Goal: Task Accomplishment & Management: Manage account settings

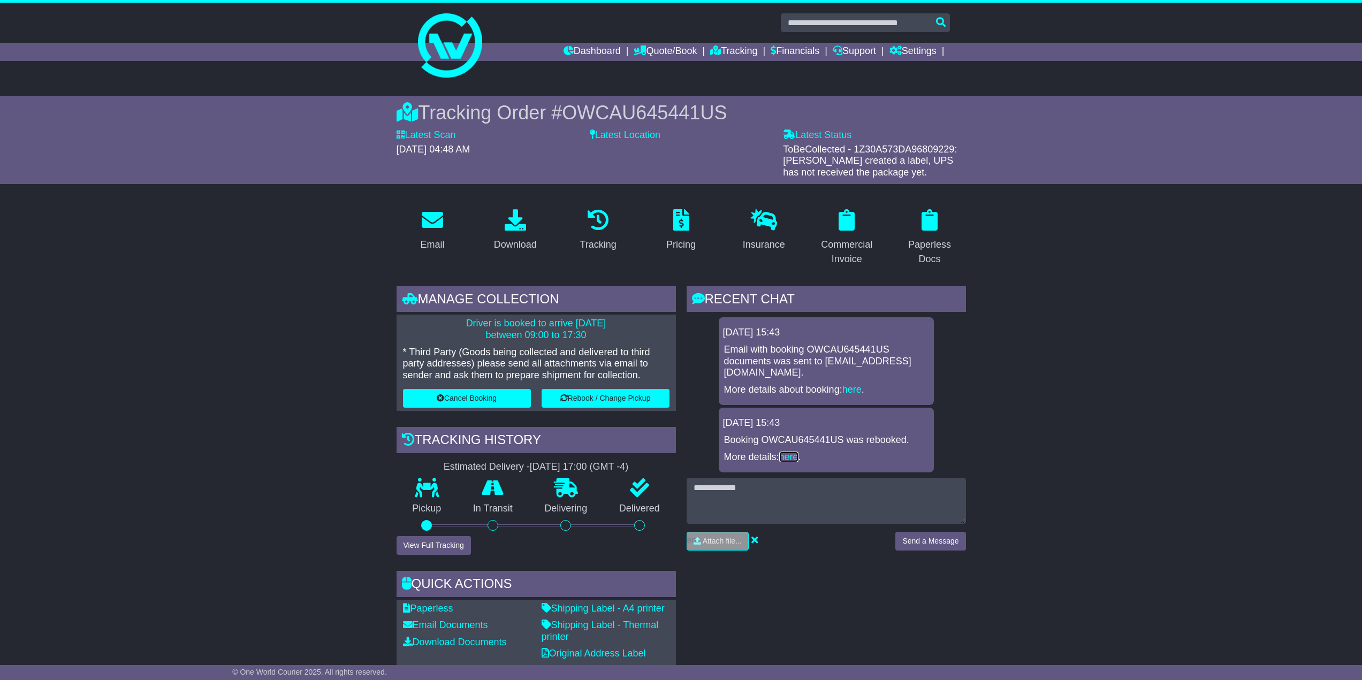
click at [798, 456] on link "here" at bounding box center [788, 457] width 19 height 11
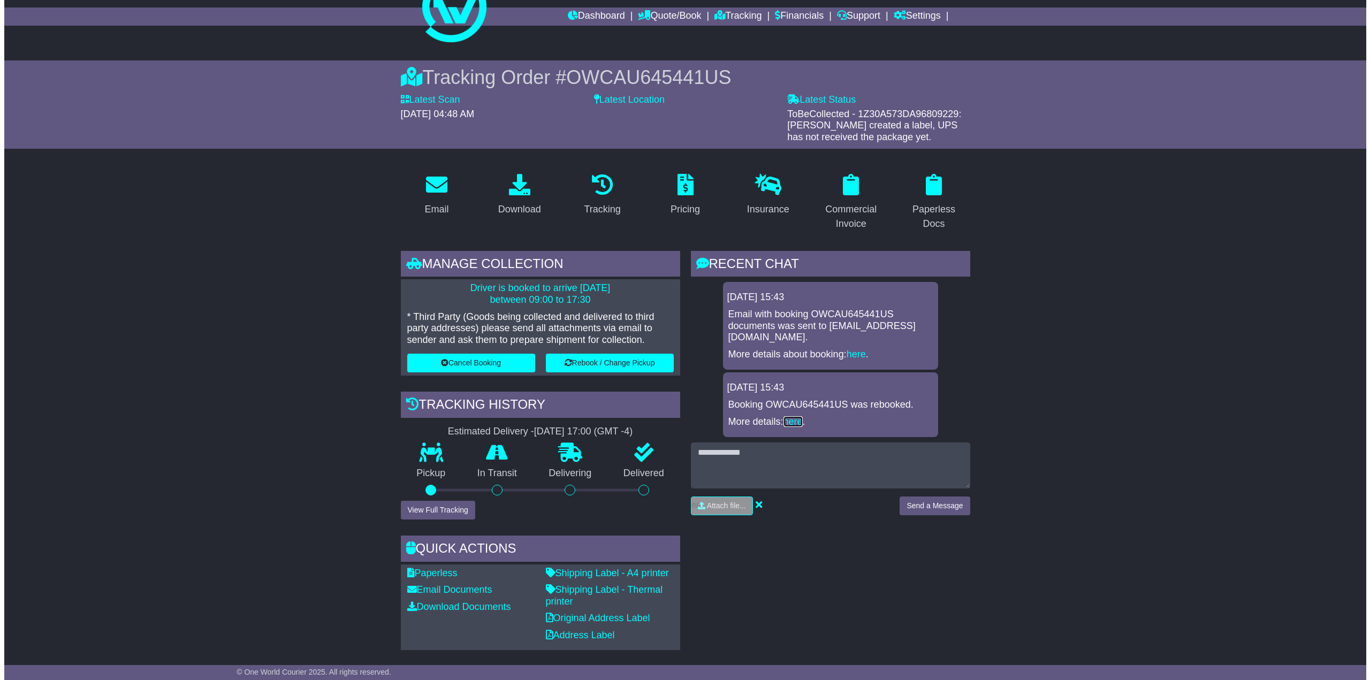
scroll to position [54, 0]
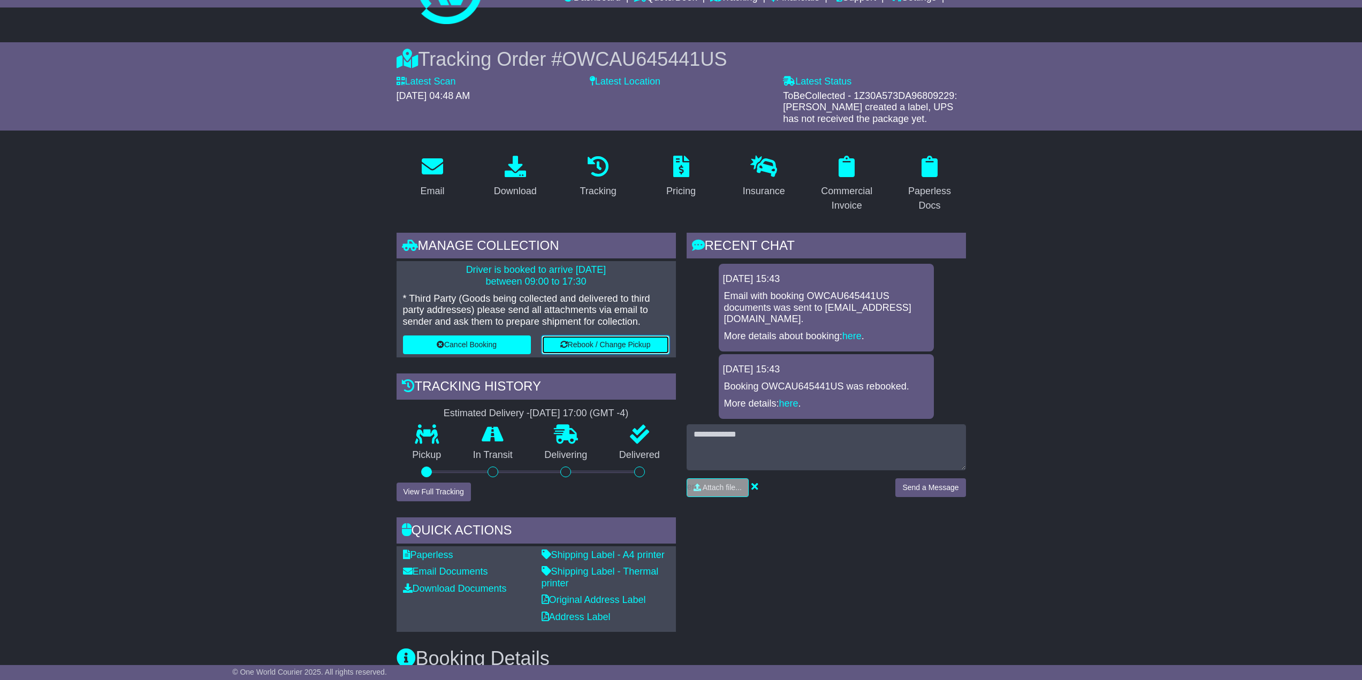
click at [602, 347] on button "Rebook / Change Pickup" at bounding box center [605, 344] width 128 height 19
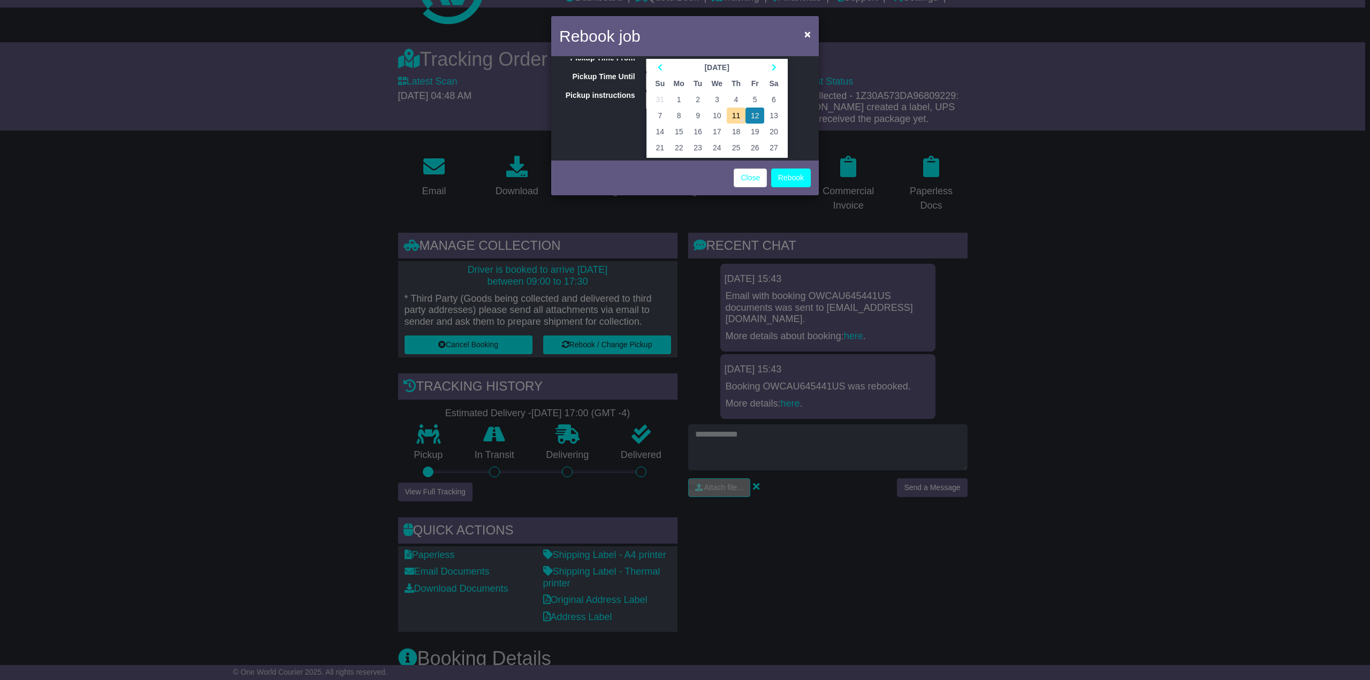
scroll to position [21, 0]
click at [754, 129] on td "12" at bounding box center [754, 134] width 19 height 16
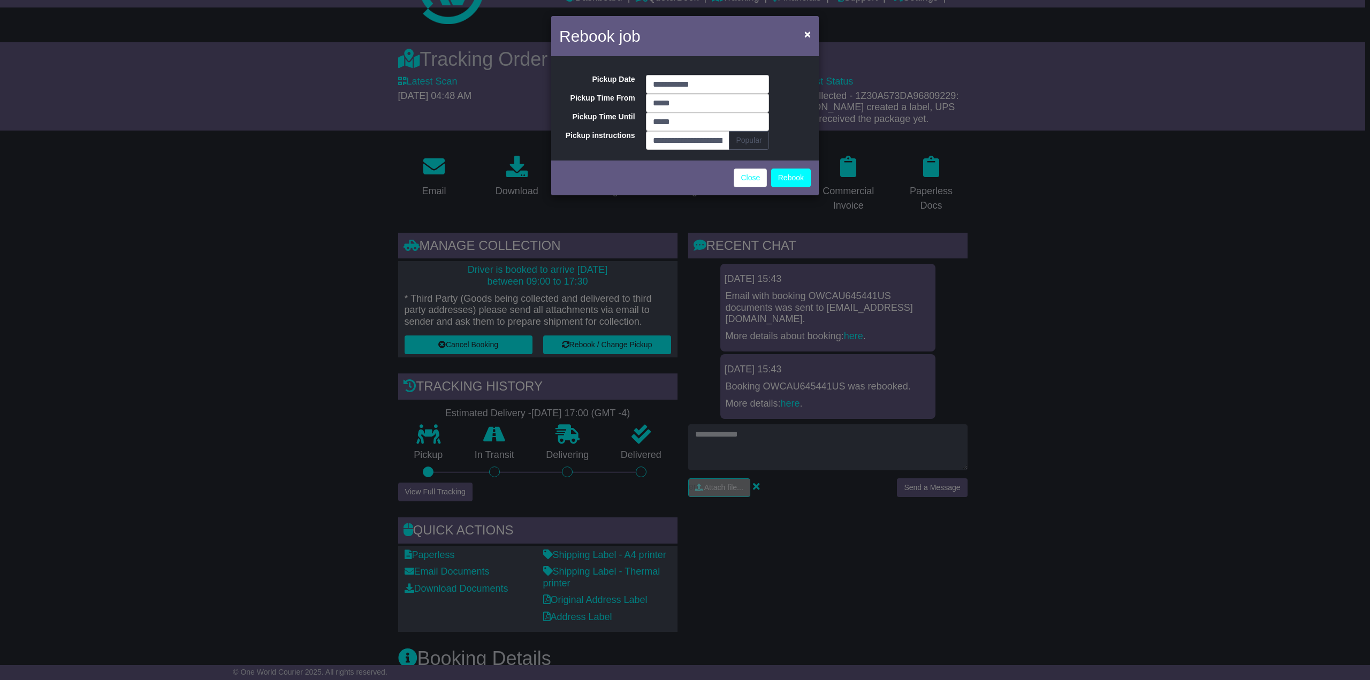
scroll to position [0, 0]
click at [686, 120] on input "*****" at bounding box center [707, 121] width 123 height 19
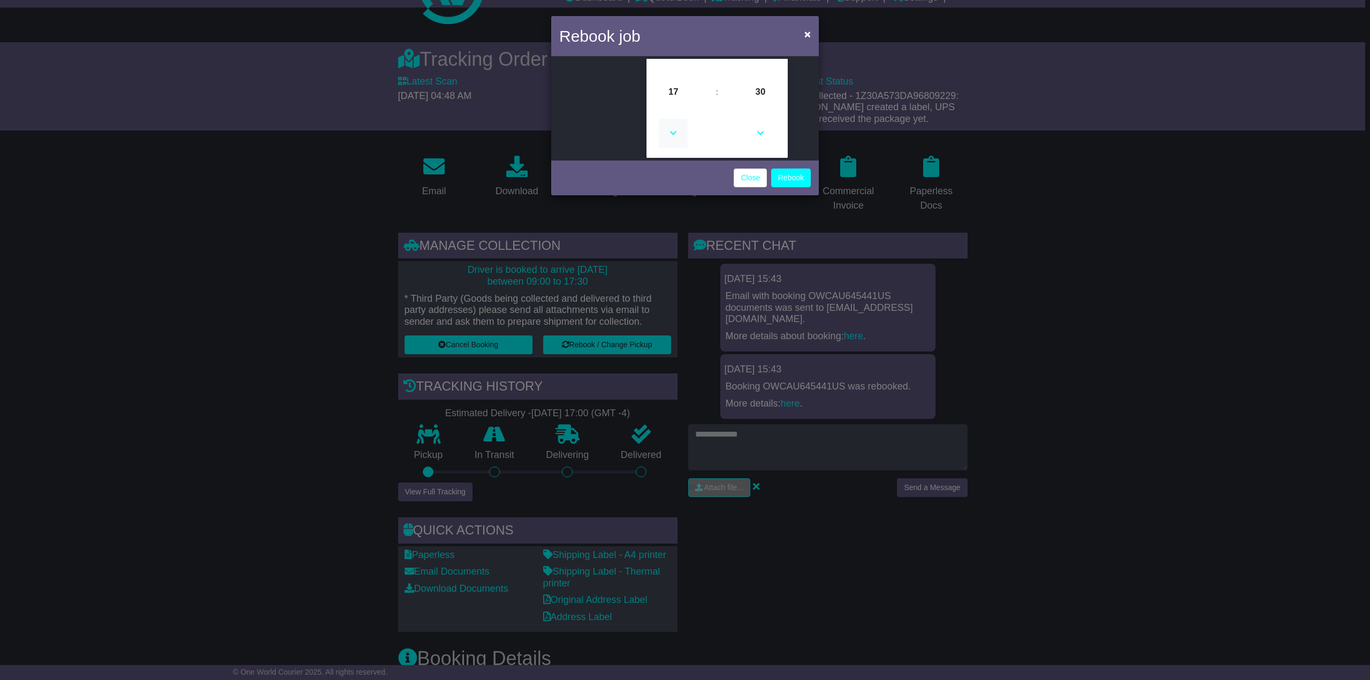
click at [675, 135] on icon at bounding box center [673, 133] width 29 height 29
click at [675, 131] on icon at bounding box center [673, 133] width 29 height 29
click at [758, 133] on icon at bounding box center [760, 133] width 29 height 29
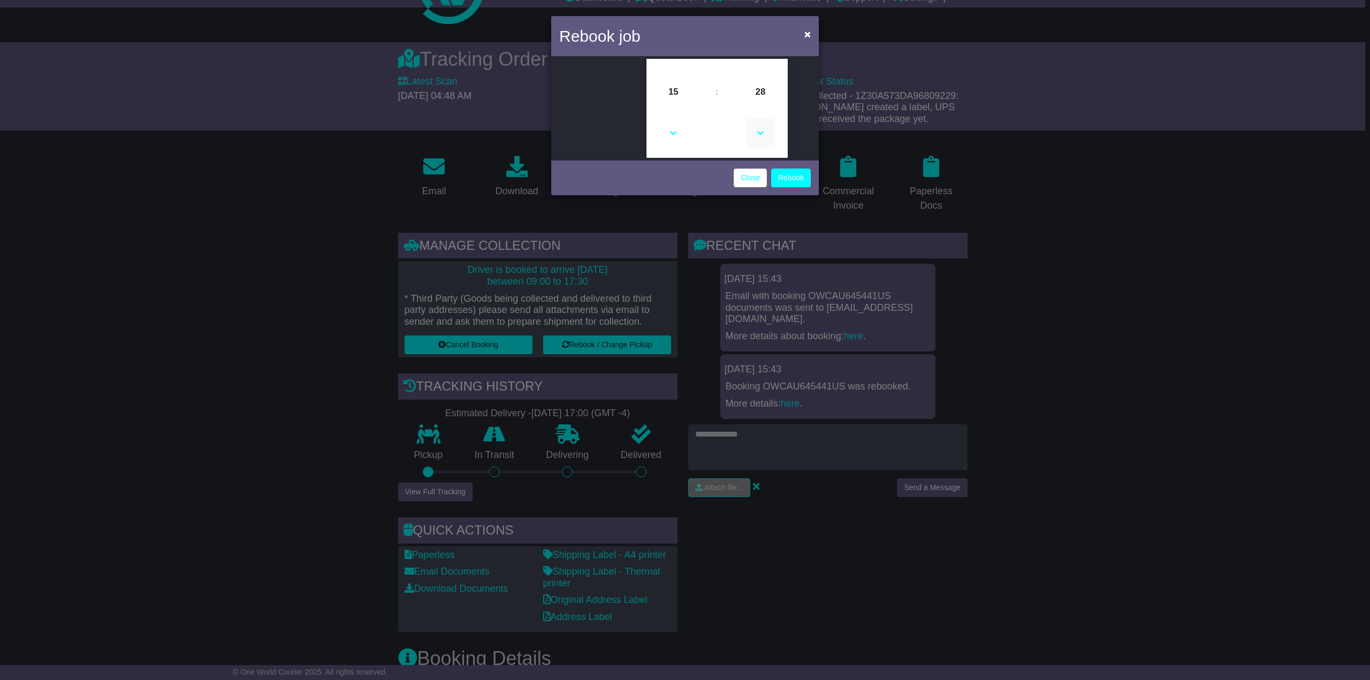
click at [758, 133] on icon at bounding box center [760, 133] width 29 height 29
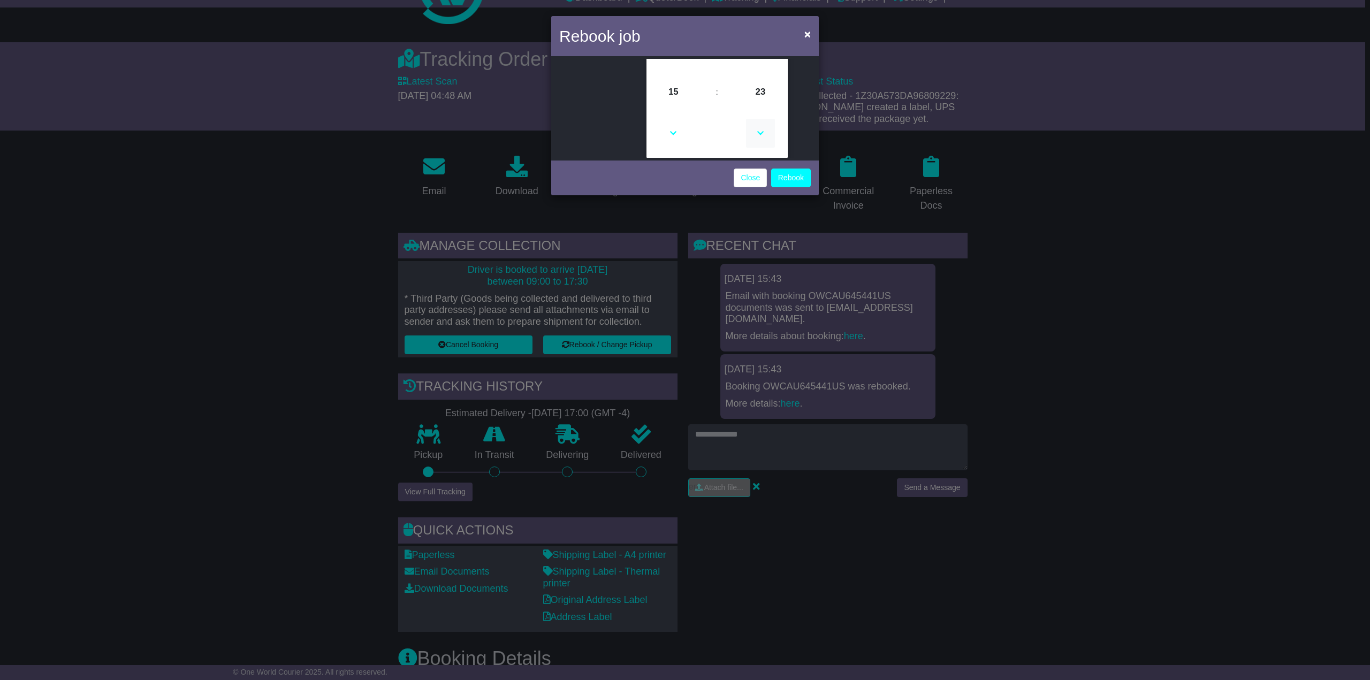
click at [758, 133] on icon at bounding box center [760, 133] width 29 height 29
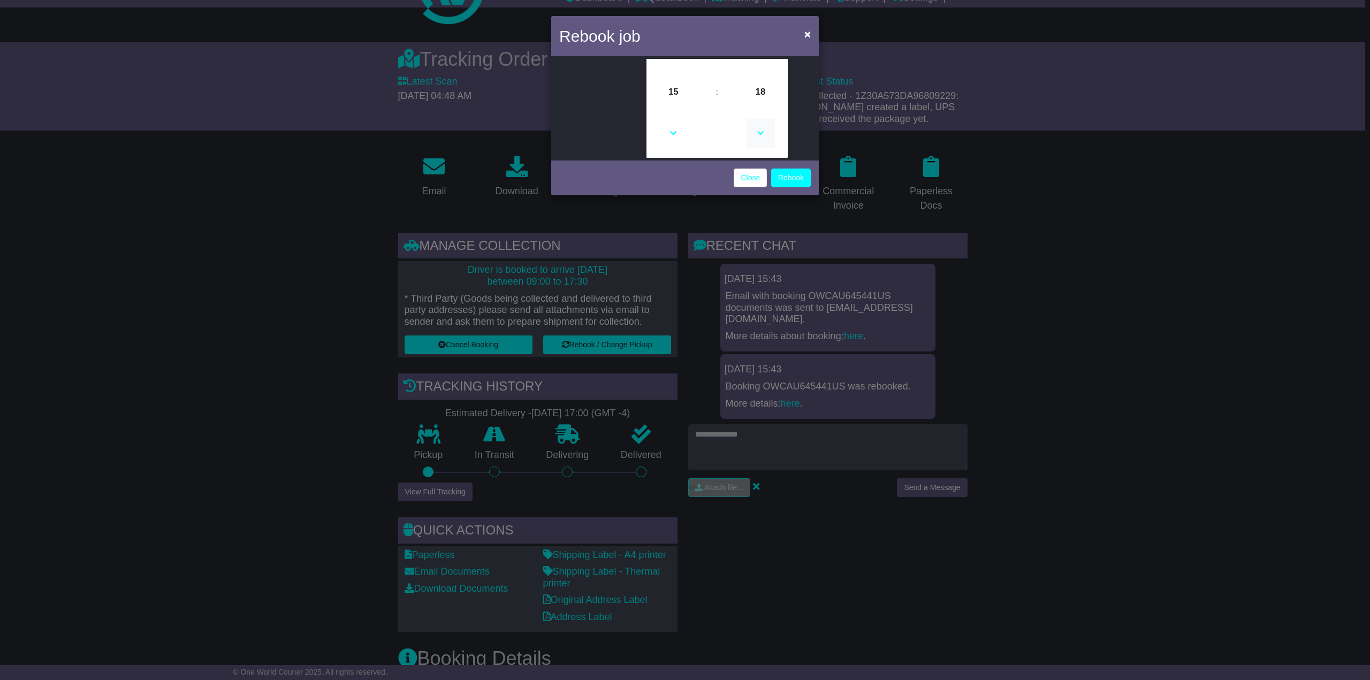
click at [758, 133] on icon at bounding box center [760, 133] width 29 height 29
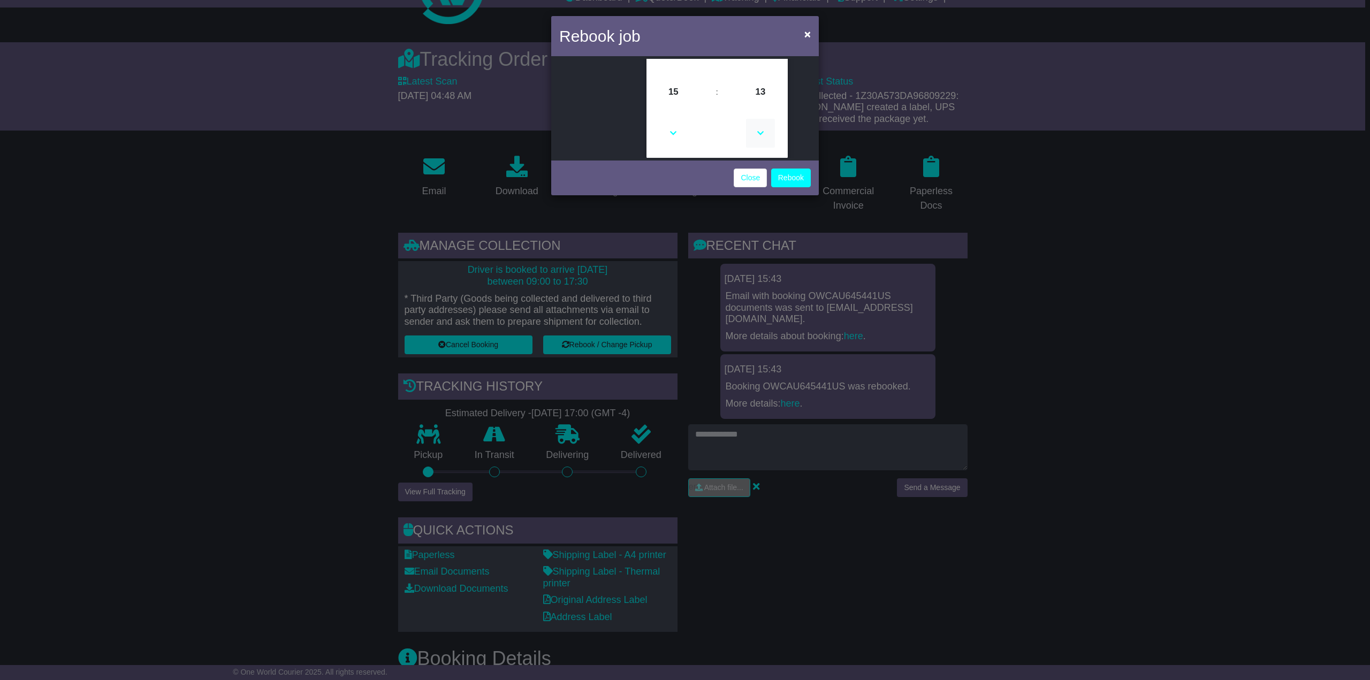
click at [758, 133] on icon at bounding box center [760, 133] width 29 height 29
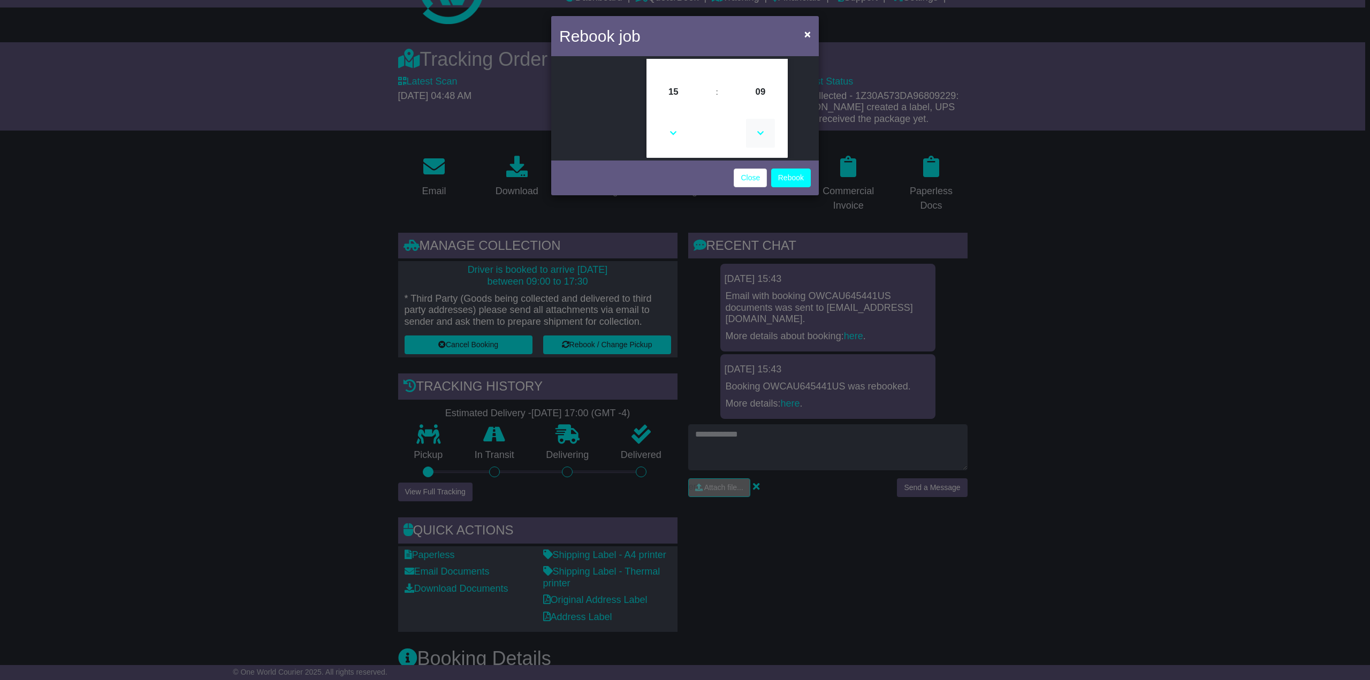
click at [758, 133] on icon at bounding box center [760, 133] width 29 height 29
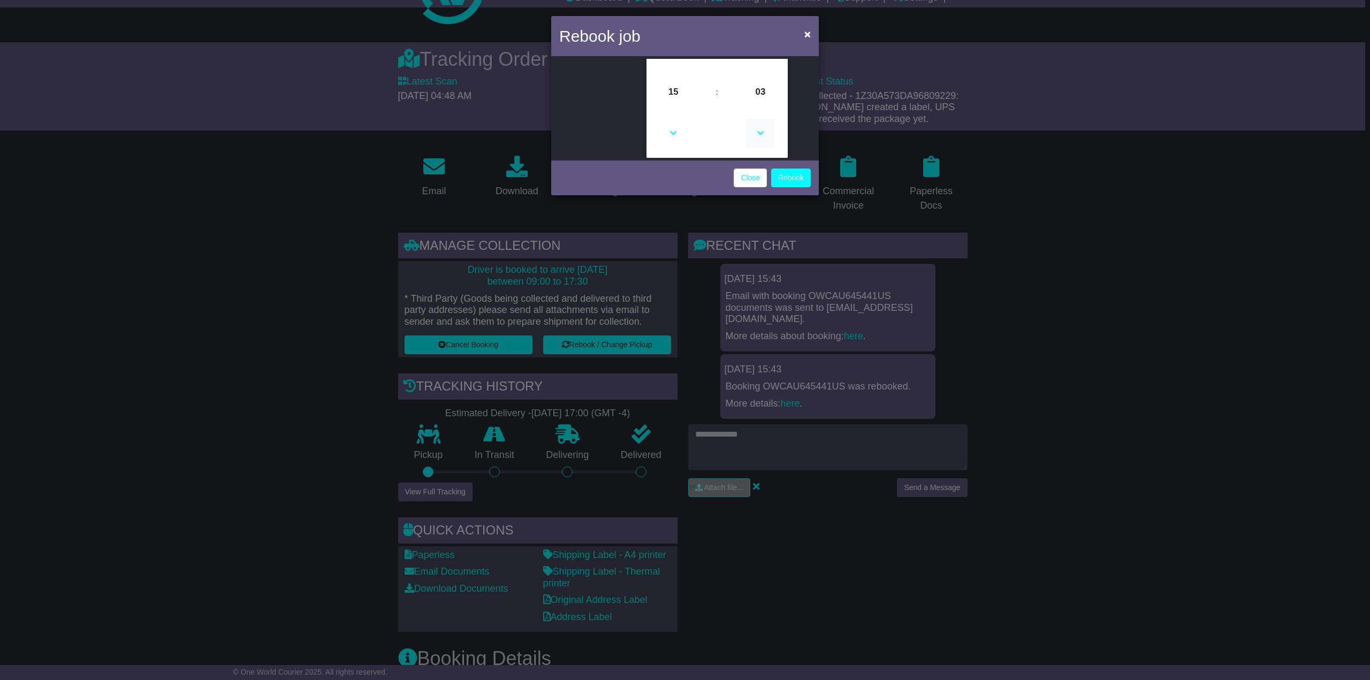
click at [758, 133] on icon at bounding box center [760, 133] width 29 height 29
type input "*****"
click at [782, 171] on button "Rebook" at bounding box center [791, 178] width 40 height 19
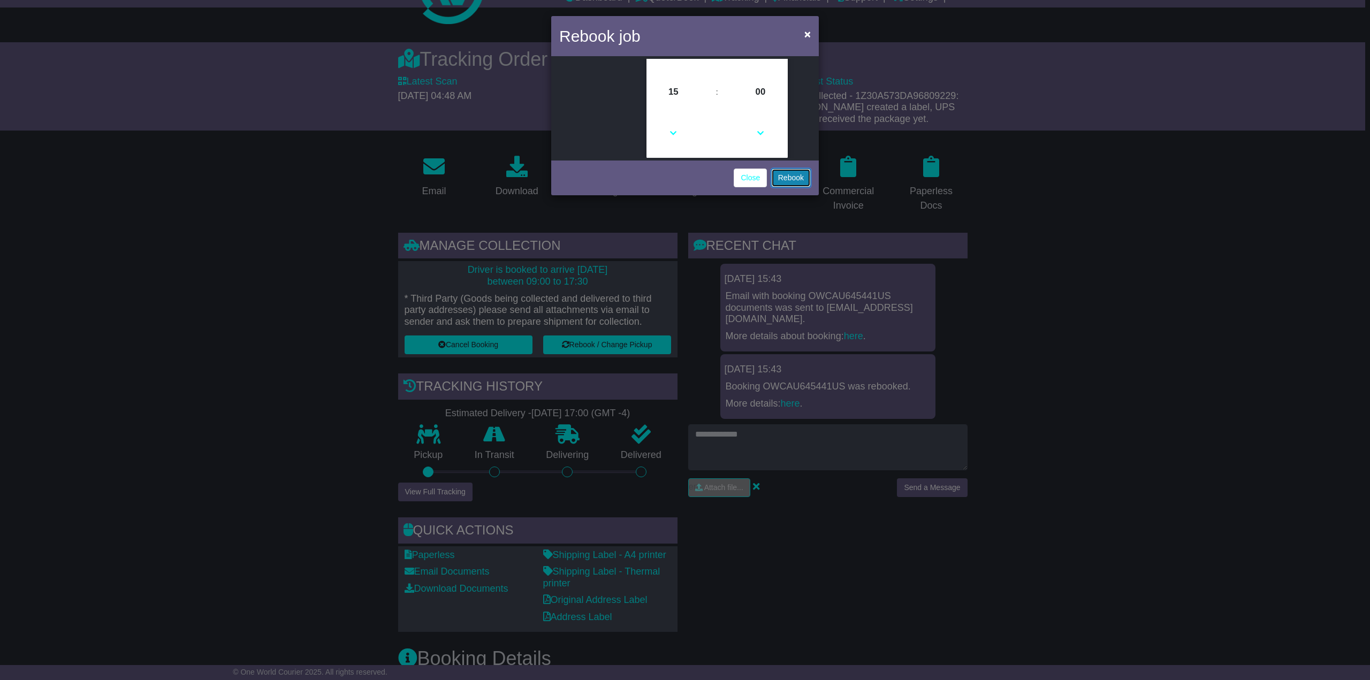
scroll to position [0, 0]
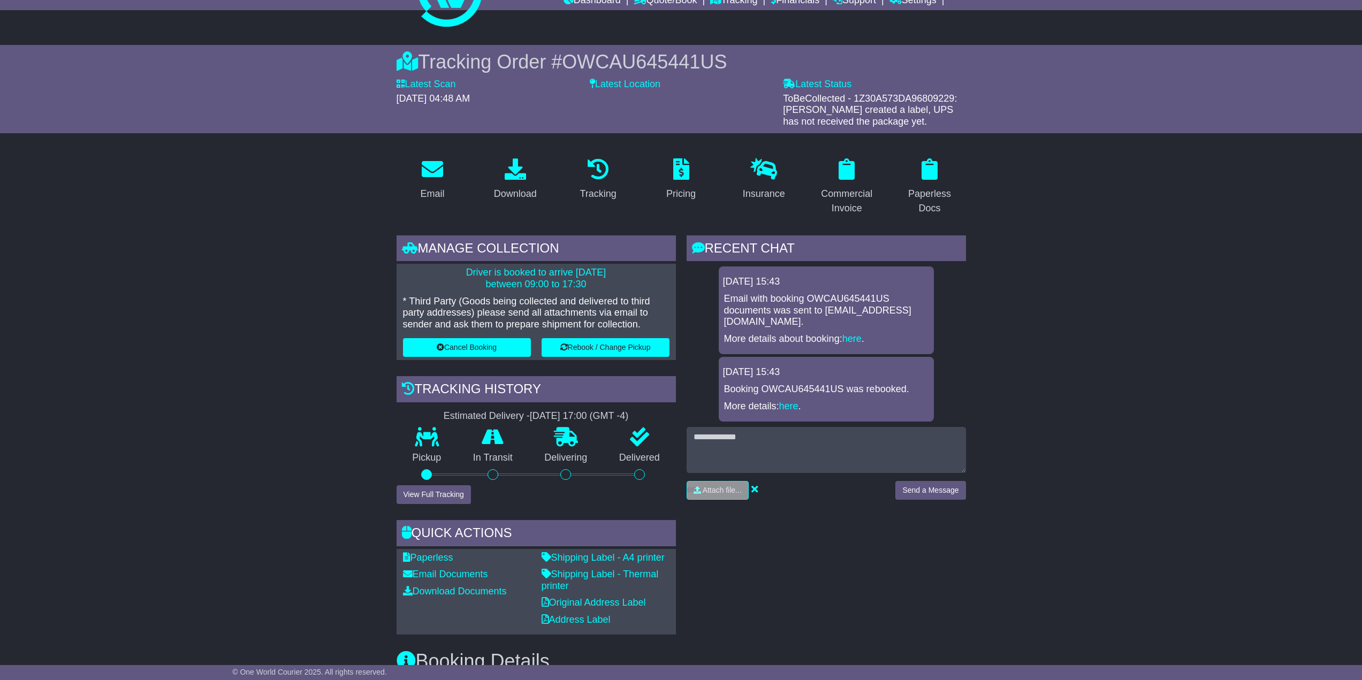
scroll to position [54, 0]
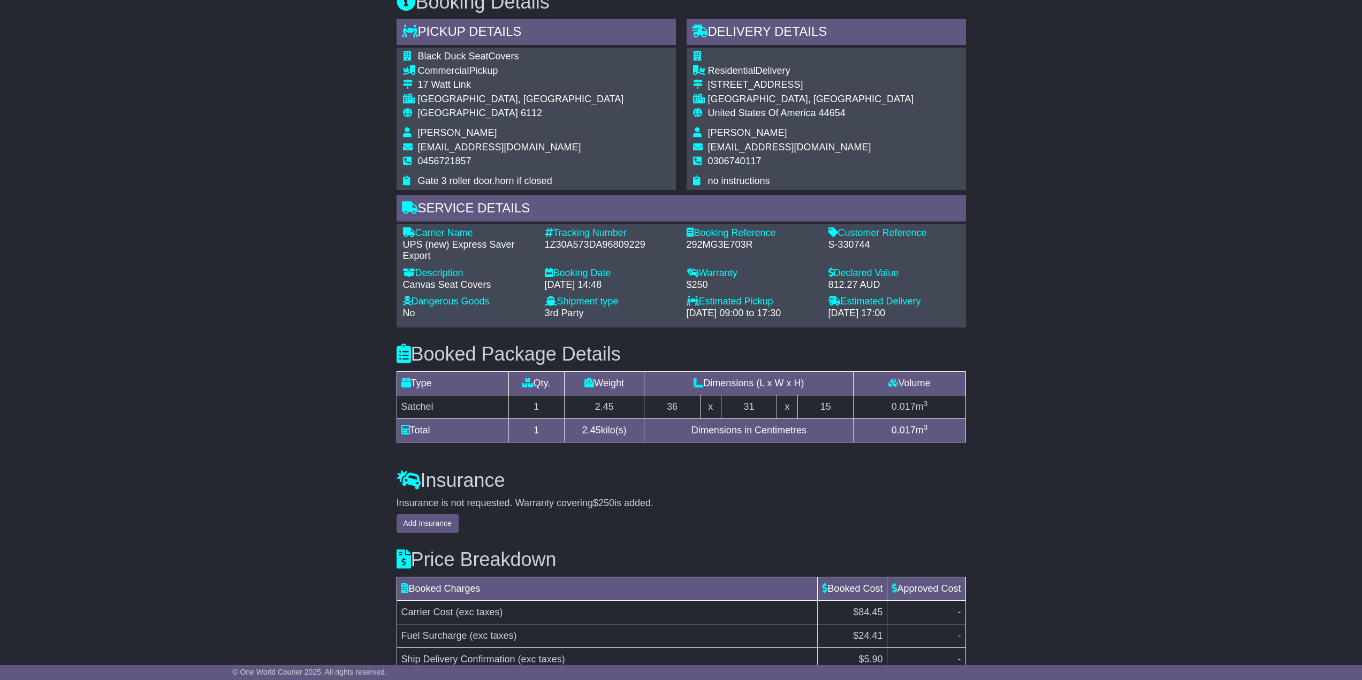
scroll to position [834, 0]
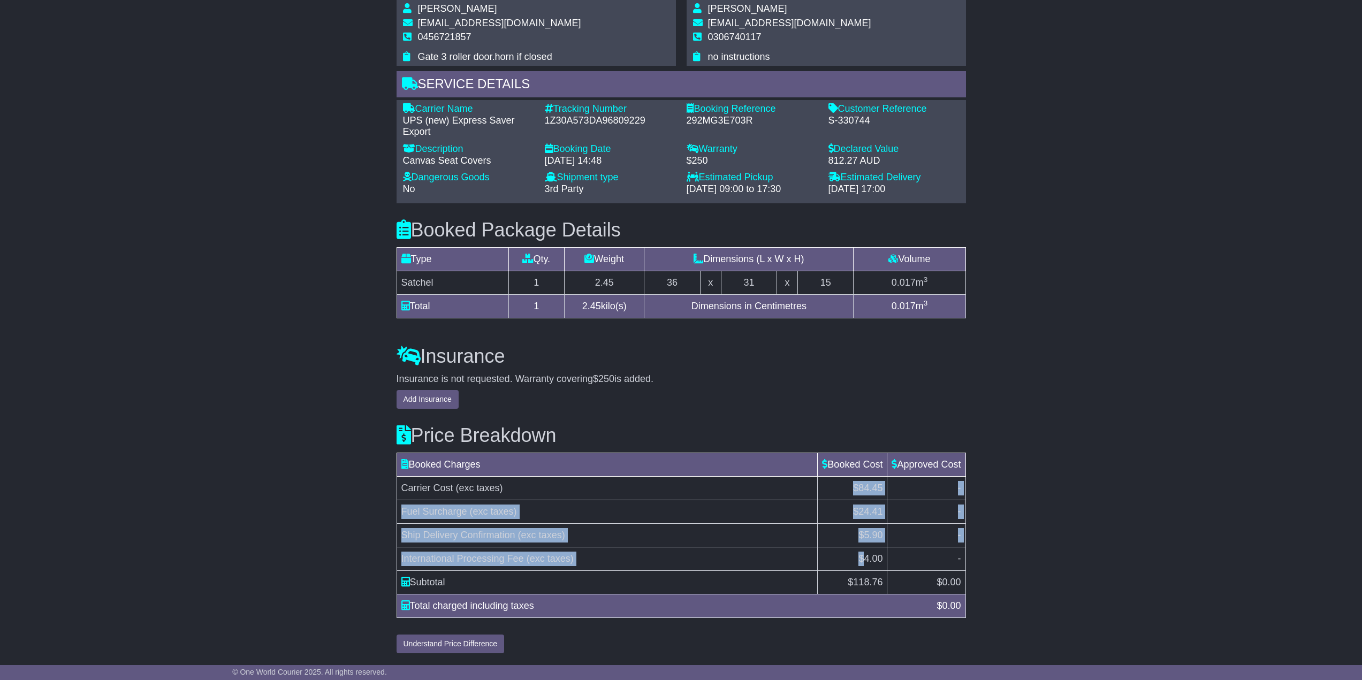
drag, startPoint x: 860, startPoint y: 560, endPoint x: 635, endPoint y: 480, distance: 239.3
click at [635, 481] on tbody "Carrier Cost (exc taxes) $84.45 - Fuel Surcharge (exc taxes) $24.41 - Ship Deli…" at bounding box center [680, 535] width 569 height 118
click at [635, 480] on td "Carrier Cost (exc taxes)" at bounding box center [606, 488] width 421 height 24
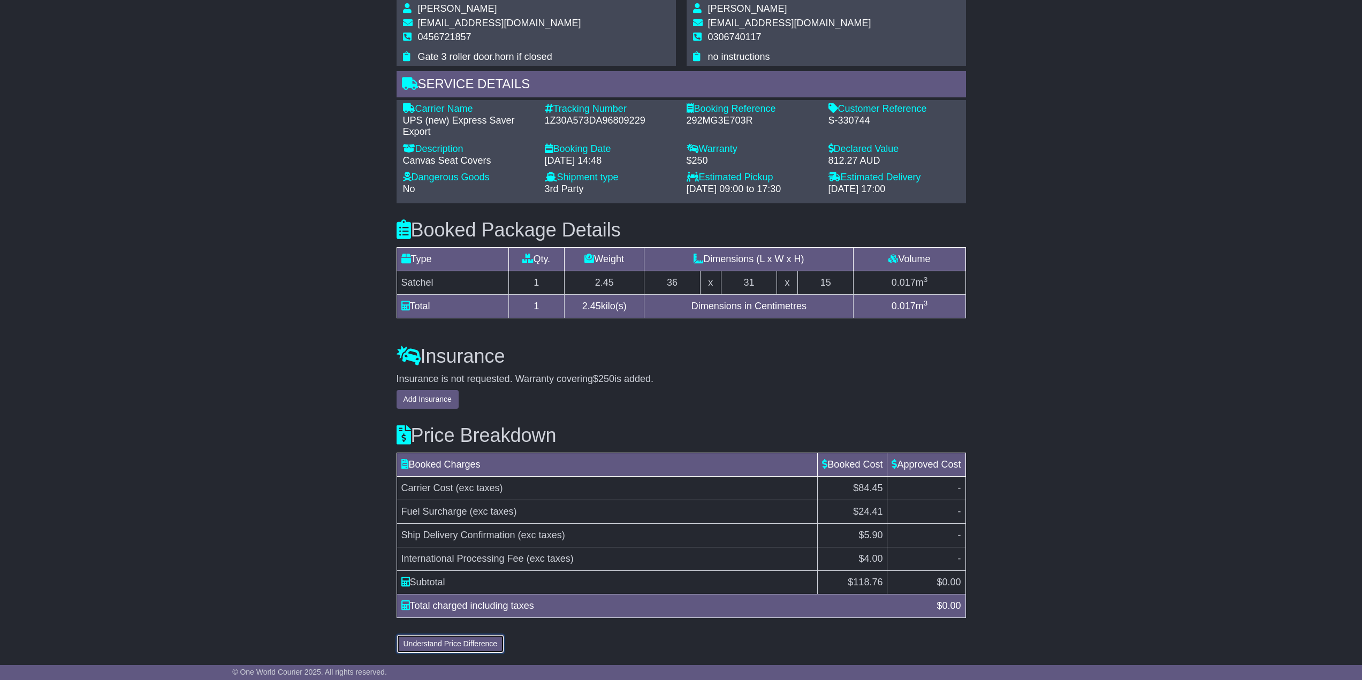
click at [456, 637] on button "Understand Price Difference" at bounding box center [450, 644] width 108 height 19
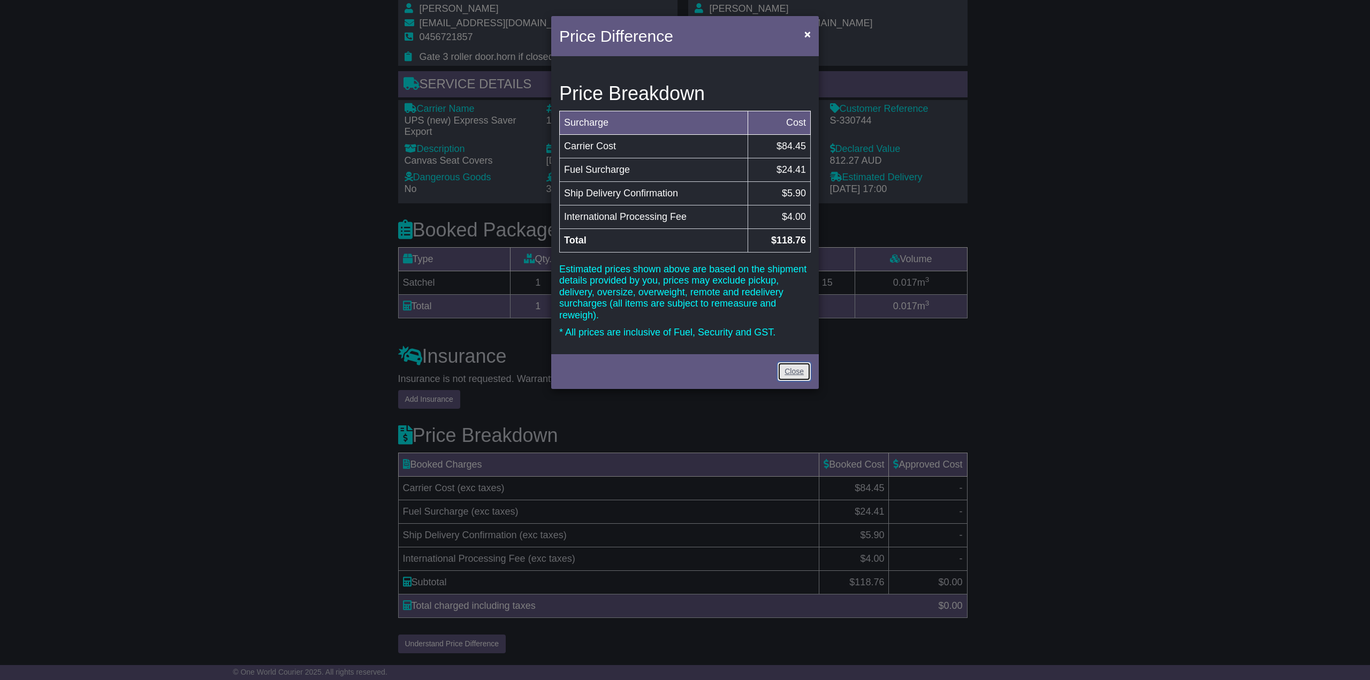
click at [800, 377] on link "Close" at bounding box center [793, 371] width 33 height 19
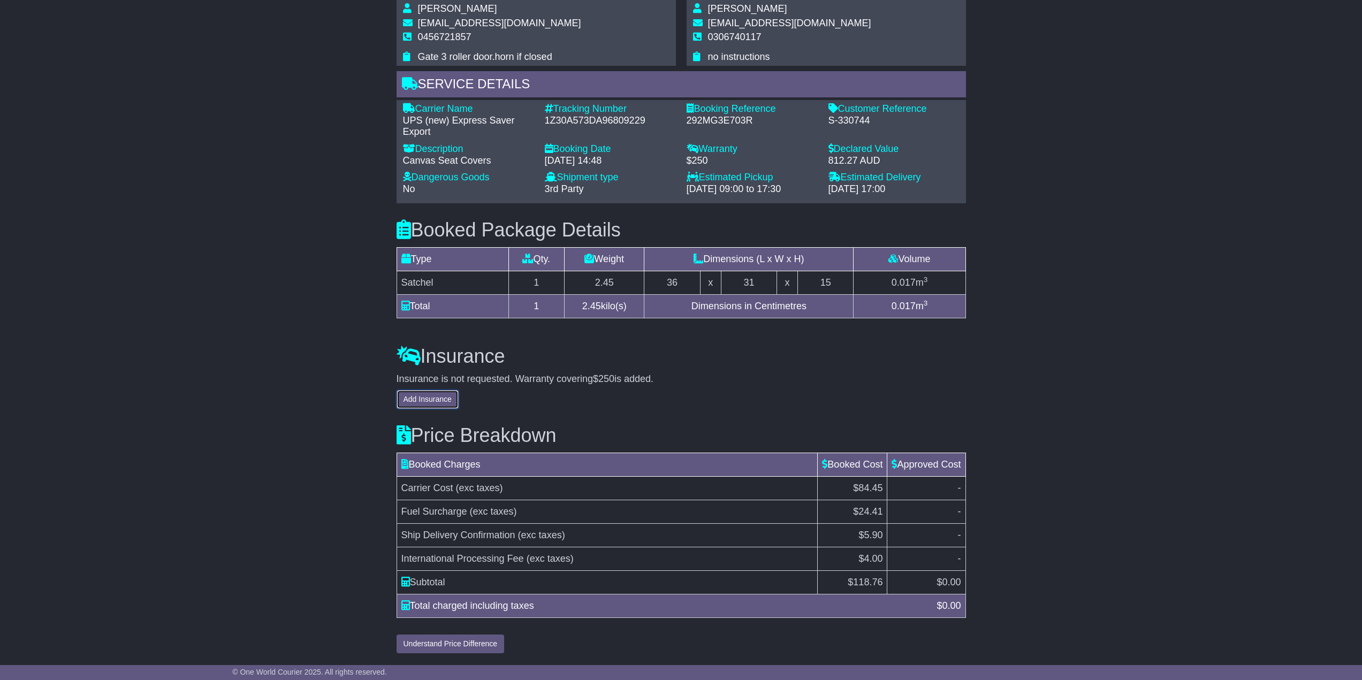
click at [443, 403] on button "Add Insurance" at bounding box center [427, 399] width 62 height 19
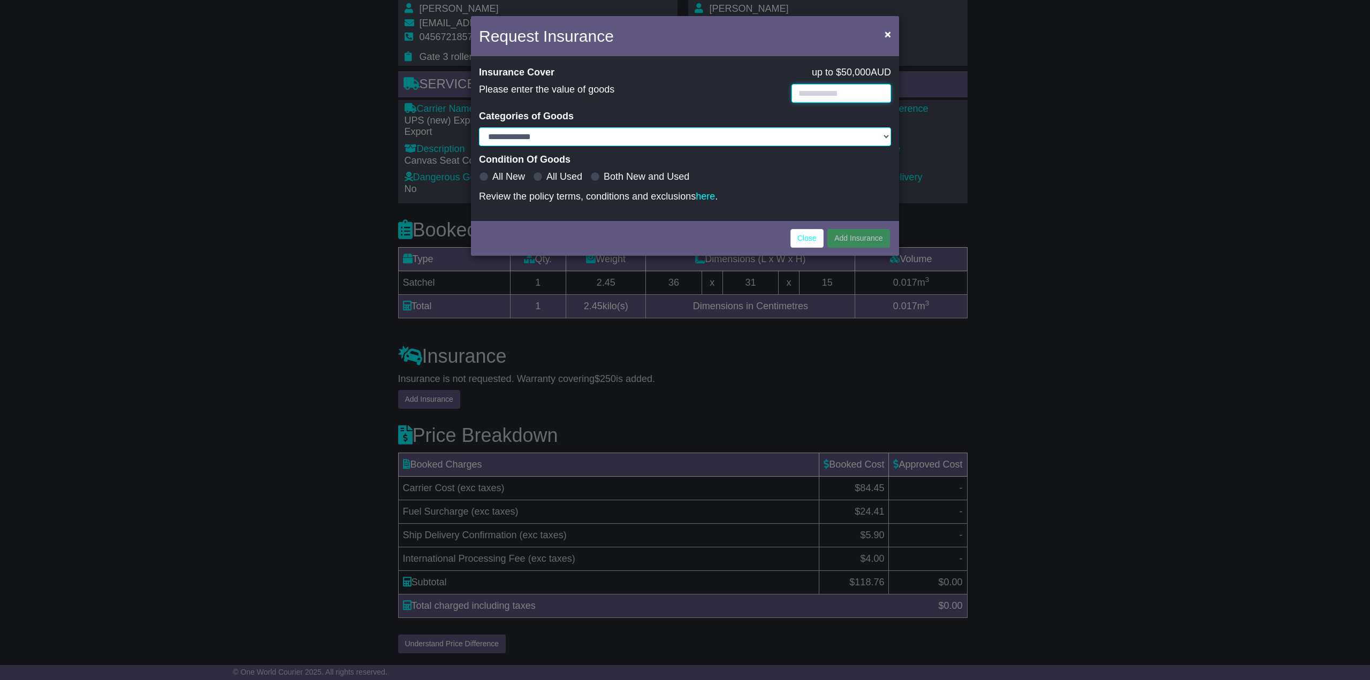
click at [792, 96] on input "text" at bounding box center [841, 93] width 100 height 19
type input "******"
click at [553, 135] on select "**********" at bounding box center [685, 136] width 412 height 19
select select "**********"
click at [560, 138] on select "**********" at bounding box center [685, 136] width 412 height 19
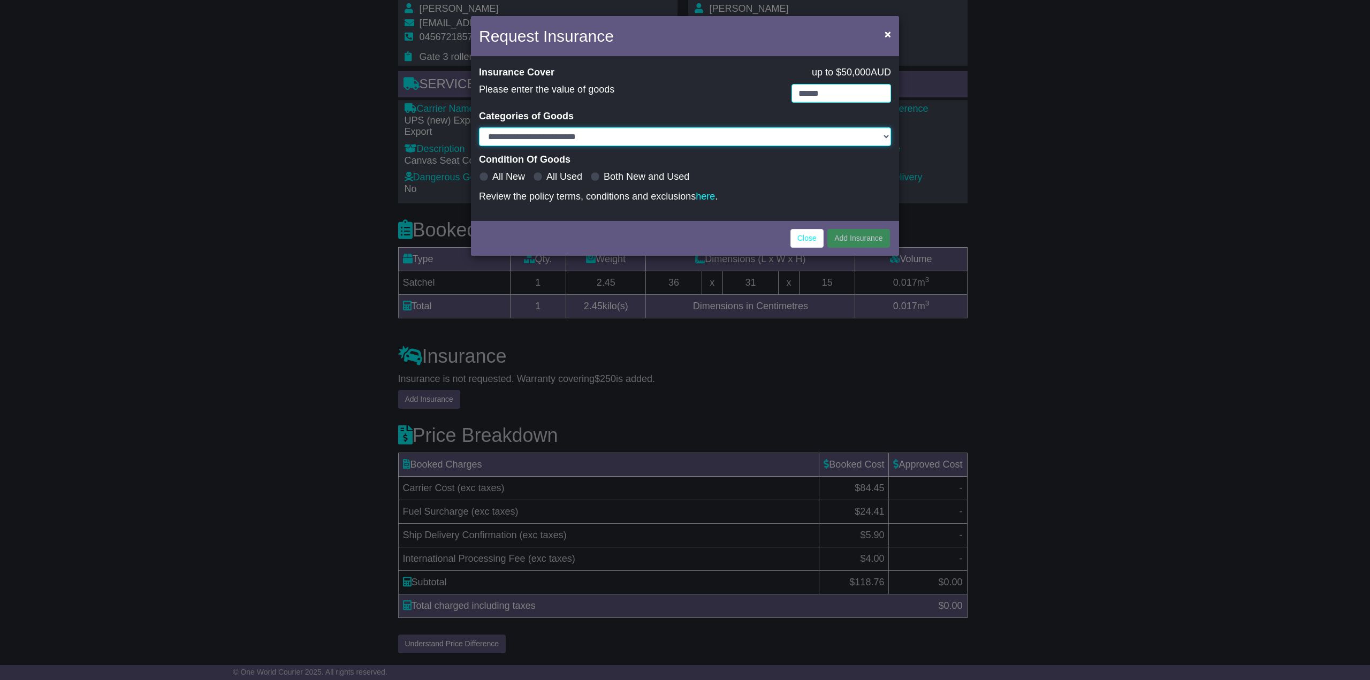
click at [479, 127] on select "**********" at bounding box center [685, 136] width 412 height 19
click at [491, 173] on div "All New" at bounding box center [502, 177] width 46 height 12
click at [484, 174] on span at bounding box center [484, 177] width 10 height 10
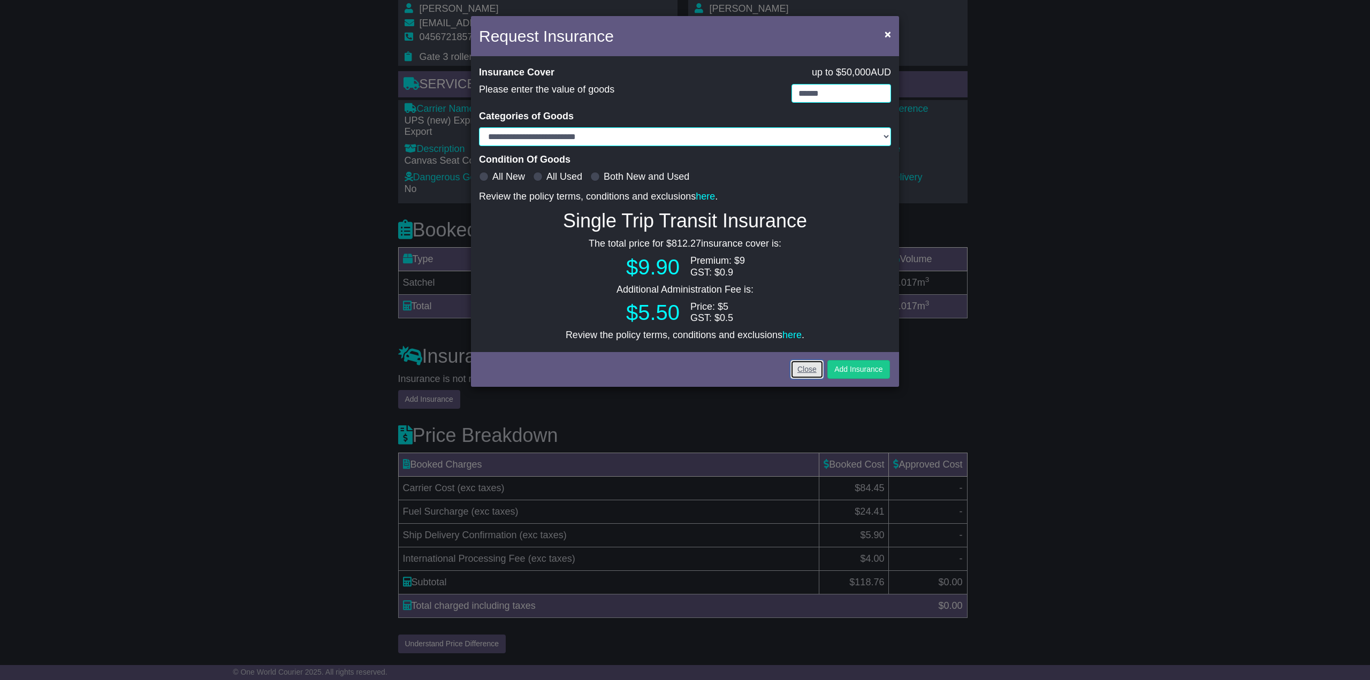
click at [813, 365] on link "Close" at bounding box center [806, 369] width 33 height 19
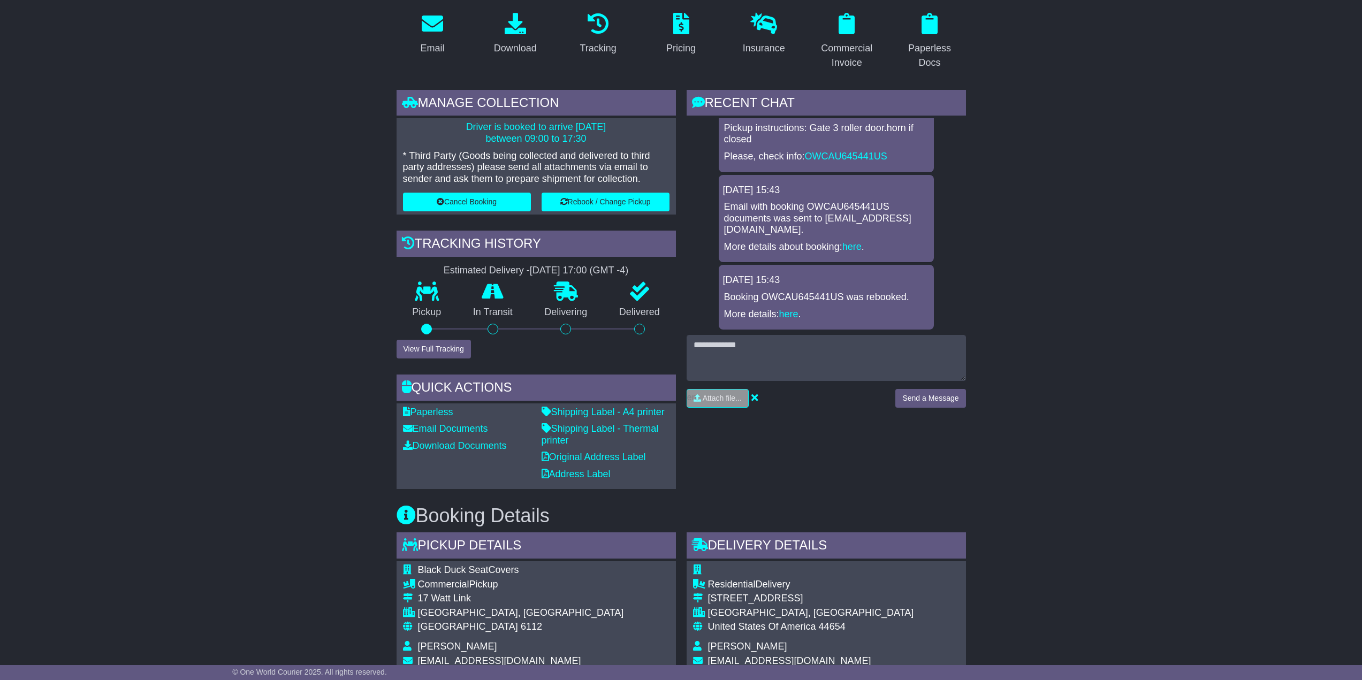
scroll to position [192, 0]
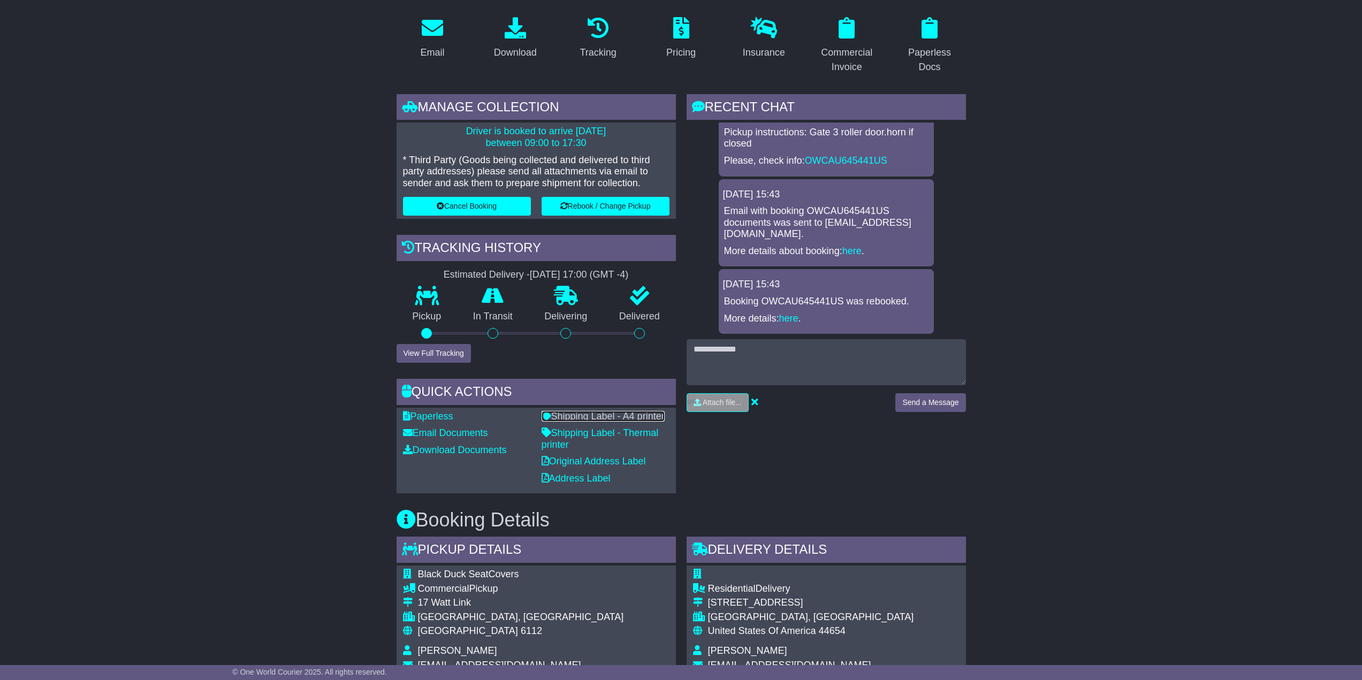
click at [618, 420] on link "Shipping Label - A4 printer" at bounding box center [602, 416] width 123 height 11
